Goal: Transaction & Acquisition: Purchase product/service

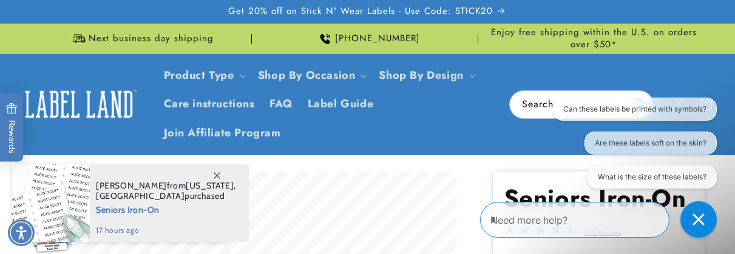
click at [139, 211] on span "Seniors Iron-On" at bounding box center [166, 208] width 140 height 15
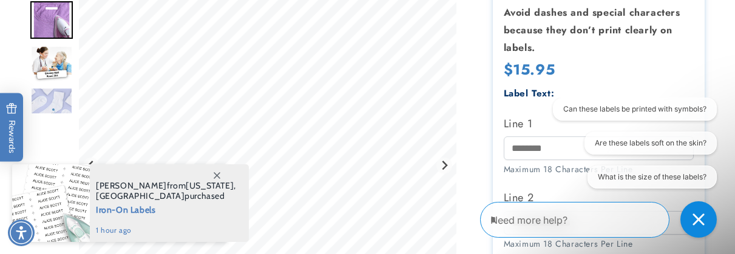
scroll to position [365, 0]
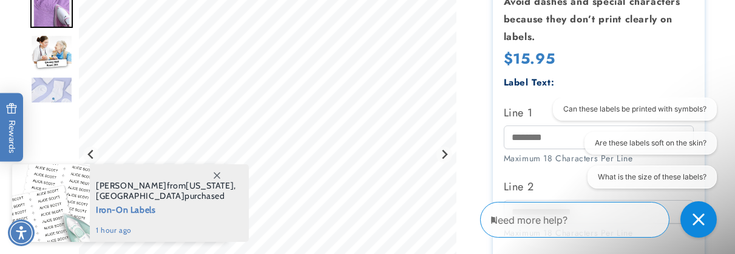
click at [218, 176] on icon at bounding box center [217, 175] width 7 height 7
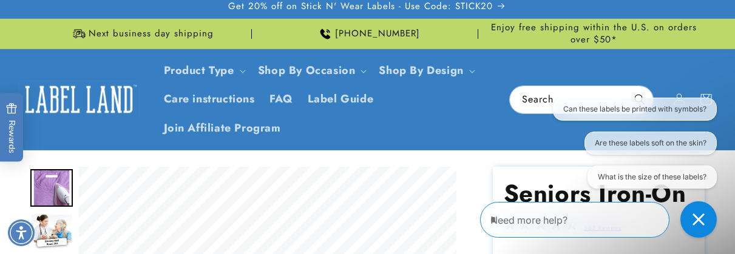
scroll to position [0, 0]
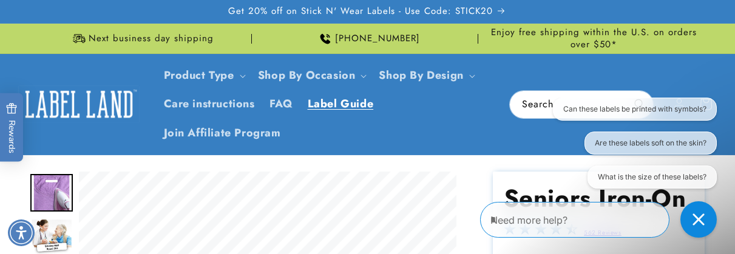
click at [334, 104] on span "Label Guide" at bounding box center [341, 104] width 66 height 14
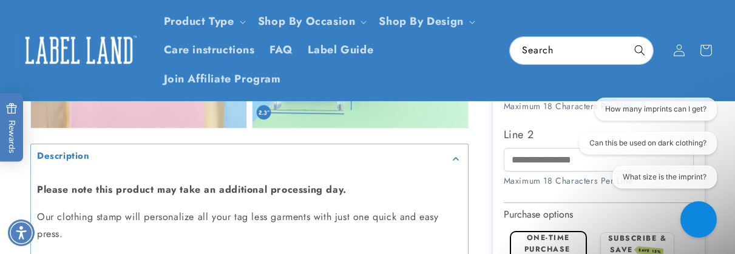
scroll to position [916, 0]
